Goal: Navigation & Orientation: Find specific page/section

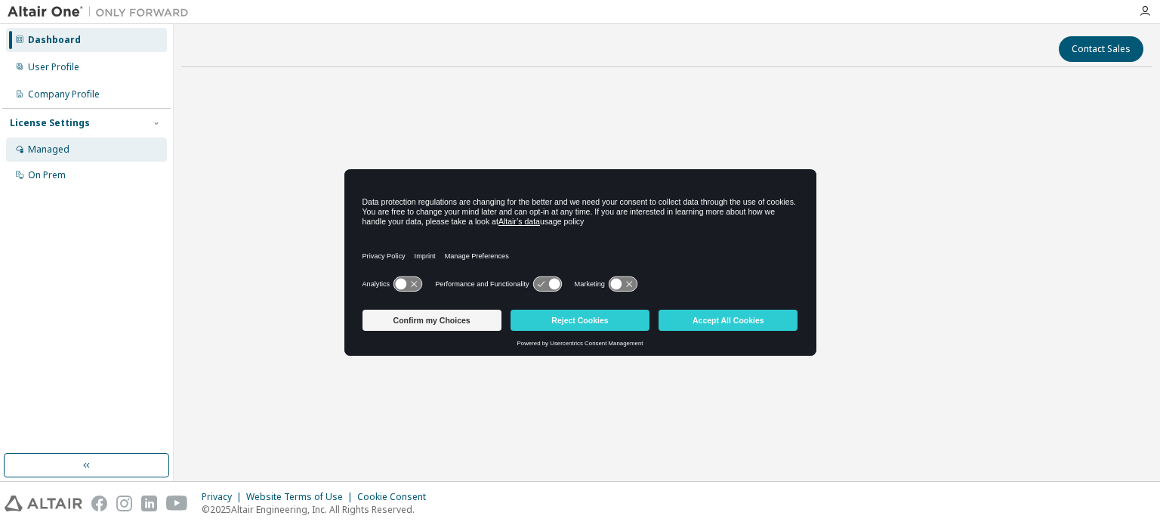
click at [66, 141] on div "Managed" at bounding box center [86, 149] width 161 height 24
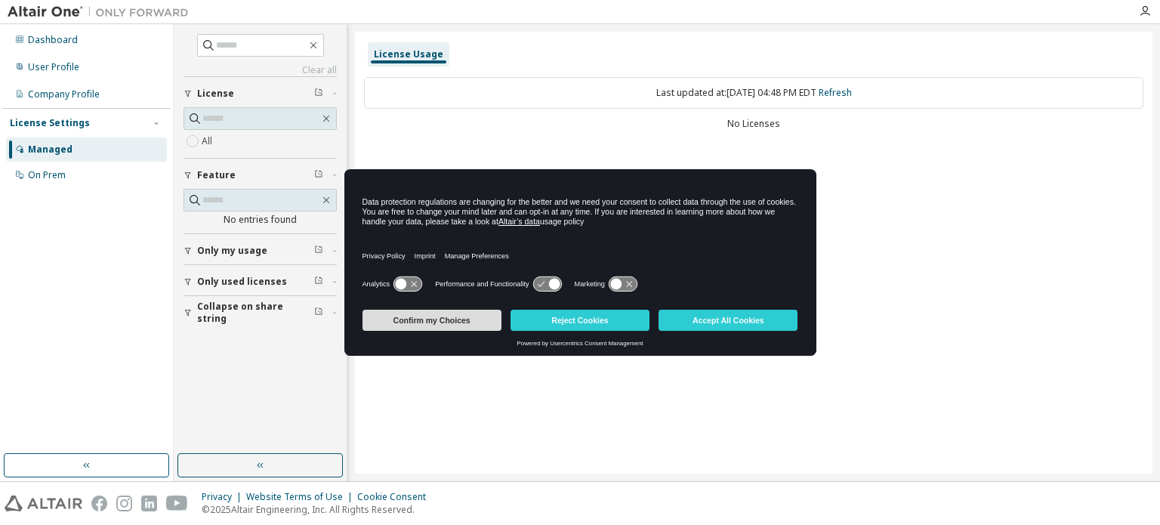
click at [478, 313] on button "Confirm my Choices" at bounding box center [432, 320] width 139 height 21
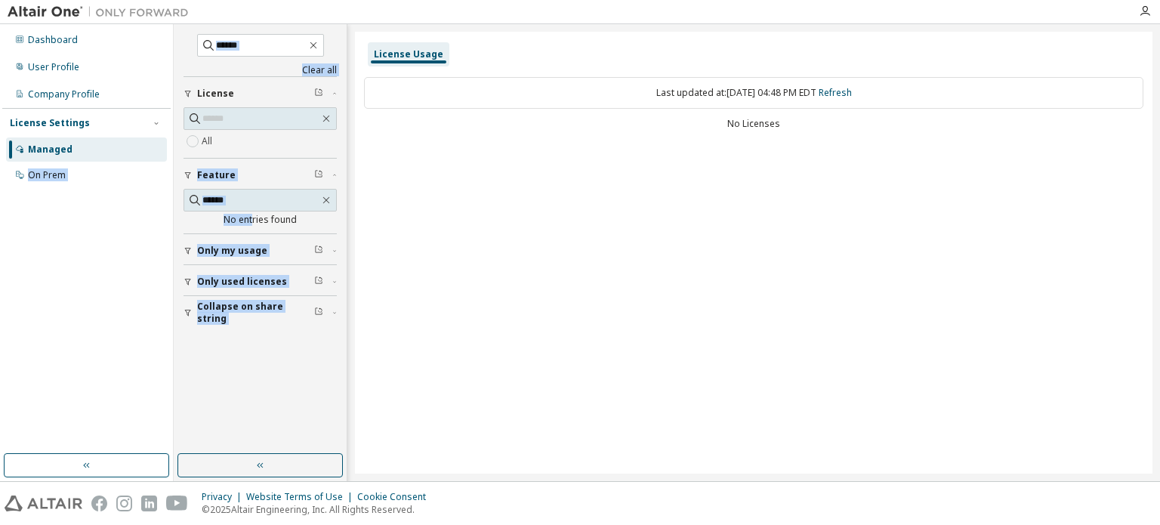
drag, startPoint x: 252, startPoint y: 213, endPoint x: 66, endPoint y: 133, distance: 201.6
click at [66, 133] on div "Dashboard User Profile Company Profile License Settings Managed On Prem Clear a…" at bounding box center [580, 252] width 1160 height 457
click at [54, 178] on div "On Prem" at bounding box center [47, 175] width 38 height 12
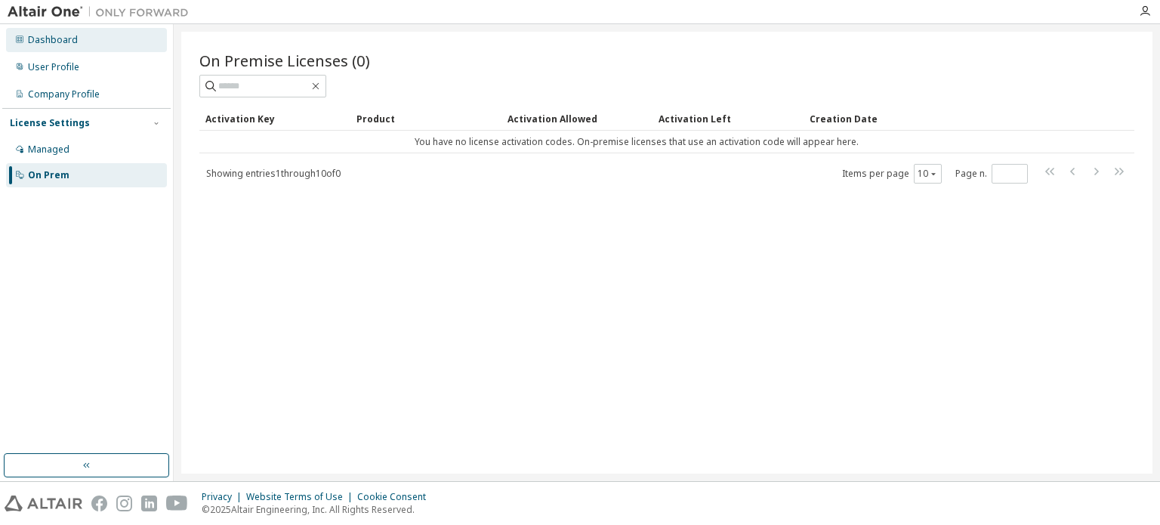
click at [73, 47] on div "Dashboard" at bounding box center [86, 40] width 161 height 24
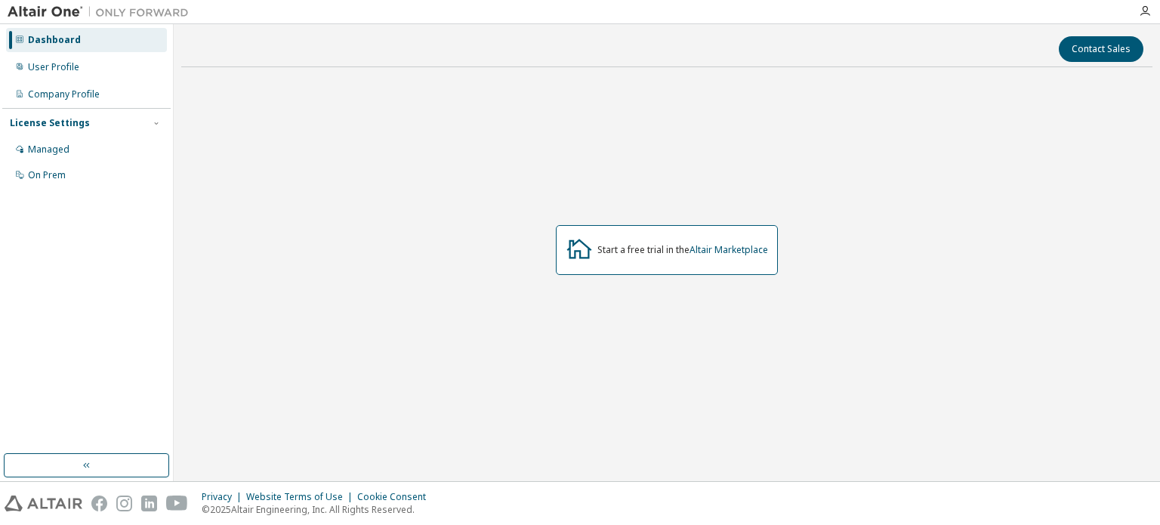
click at [1144, 3] on div at bounding box center [1145, 11] width 30 height 23
click at [1144, 14] on icon "button" at bounding box center [1145, 11] width 12 height 12
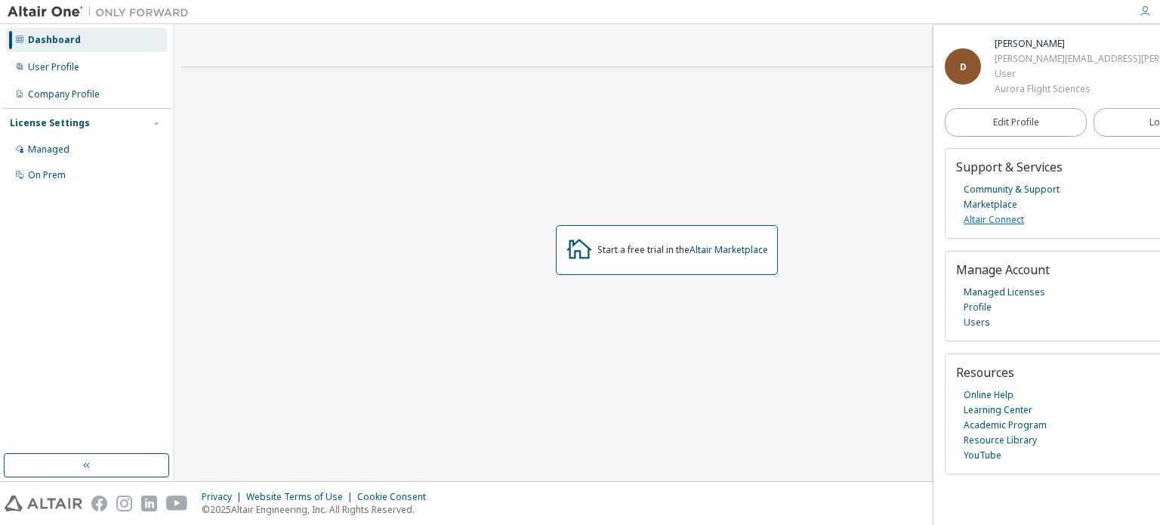
click at [989, 220] on link "Altair Connect" at bounding box center [994, 219] width 60 height 15
